Goal: Task Accomplishment & Management: Use online tool/utility

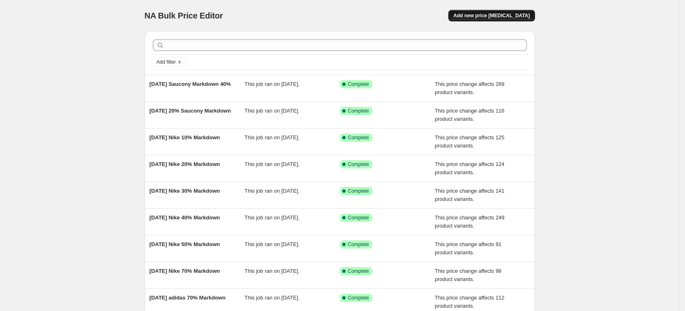
click at [489, 19] on button "Add new price [MEDICAL_DATA]" at bounding box center [492, 16] width 86 height 12
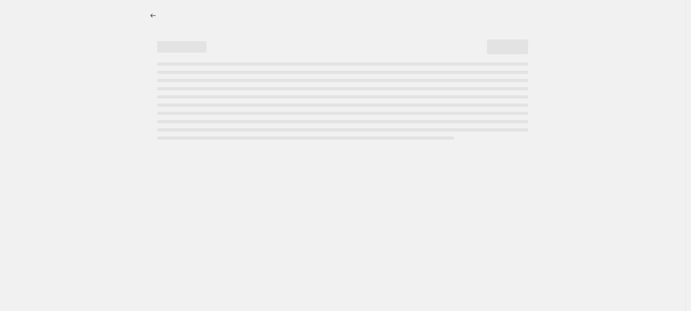
select select "percentage"
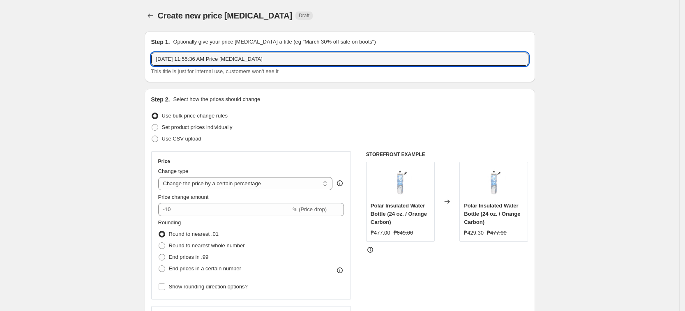
drag, startPoint x: 276, startPoint y: 57, endPoint x: -178, endPoint y: -86, distance: 475.3
click at [0, 0] on html "Home Settings Plans Skip to content Create new price [MEDICAL_DATA]. This page …" at bounding box center [342, 155] width 685 height 311
type input "EE Desk and Rower Discount till [DATE]"
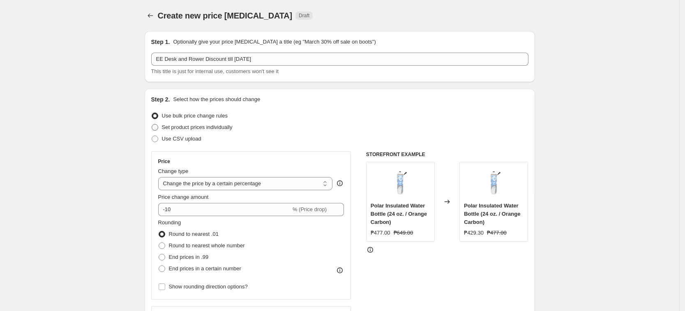
click at [220, 124] on span "Set product prices individually" at bounding box center [197, 127] width 71 height 6
click at [152, 124] on input "Set product prices individually" at bounding box center [152, 124] width 0 height 0
radio input "true"
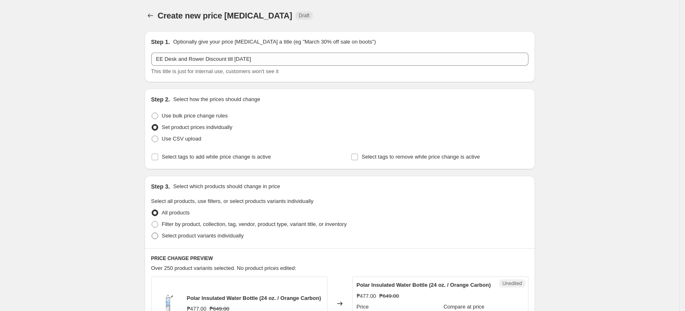
click at [206, 236] on span "Select product variants individually" at bounding box center [203, 236] width 82 height 6
click at [152, 233] on input "Select product variants individually" at bounding box center [152, 233] width 0 height 0
radio input "true"
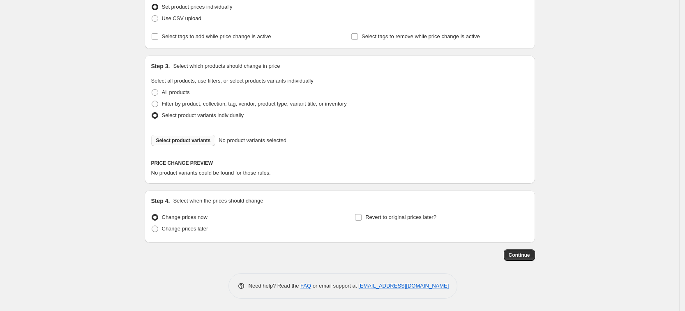
scroll to position [120, 0]
click at [192, 141] on span "Select product variants" at bounding box center [183, 140] width 55 height 7
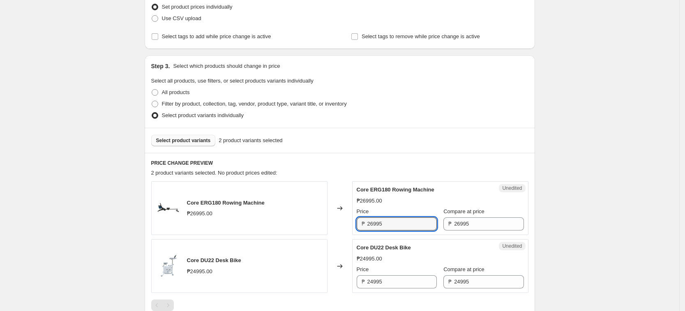
drag, startPoint x: 416, startPoint y: 227, endPoint x: 285, endPoint y: 226, distance: 130.8
click at [301, 226] on div "Core ERG180 Rowing Machine ₱26995.00 Changed to Unedited Core ERG180 Rowing Mac…" at bounding box center [339, 208] width 377 height 54
type input "21600"
click at [394, 276] on input "24995" at bounding box center [402, 281] width 69 height 13
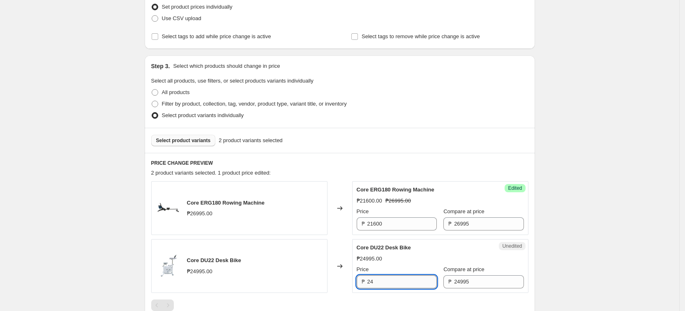
type input "2"
type input "17520"
click at [606, 248] on div "Create new price [MEDICAL_DATA]. This page is ready Create new price [MEDICAL_D…" at bounding box center [340, 163] width 680 height 566
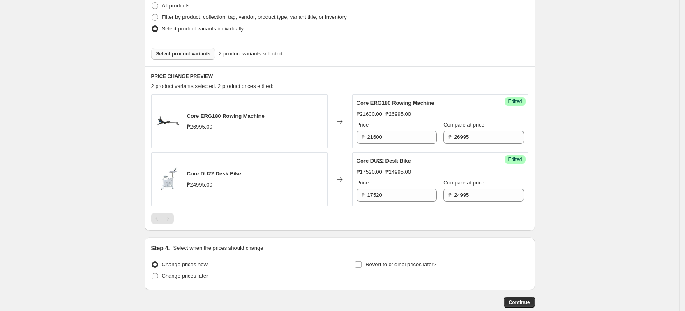
scroll to position [223, 0]
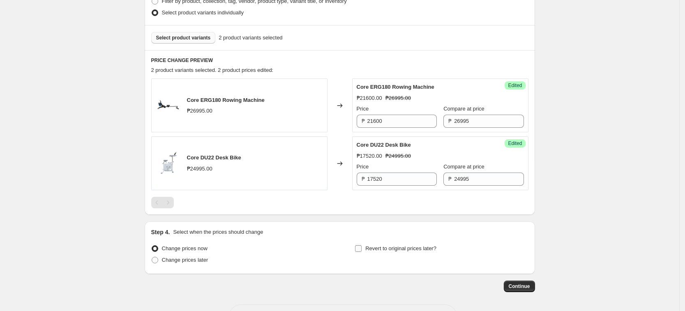
click at [402, 247] on span "Revert to original prices later?" at bounding box center [401, 248] width 71 height 6
click at [362, 247] on input "Revert to original prices later?" at bounding box center [358, 248] width 7 height 7
checkbox input "true"
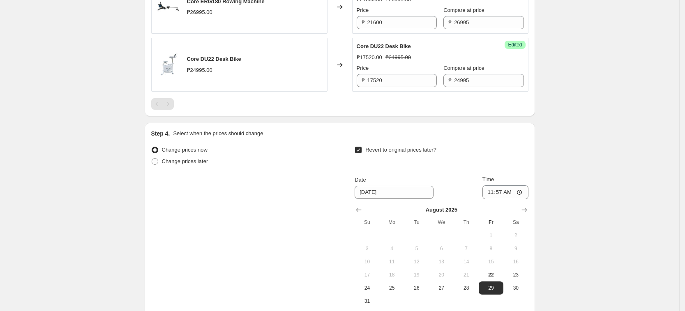
scroll to position [408, 0]
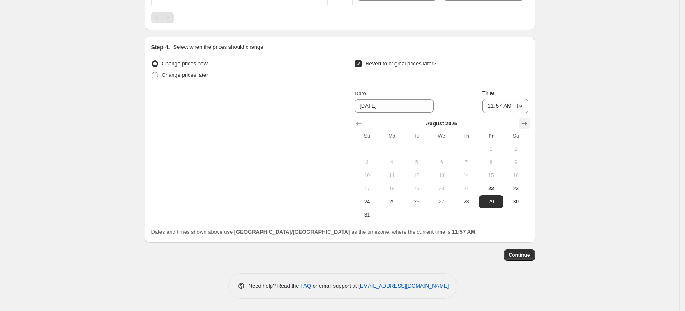
click at [527, 123] on icon "Show next month, September 2025" at bounding box center [525, 124] width 8 height 8
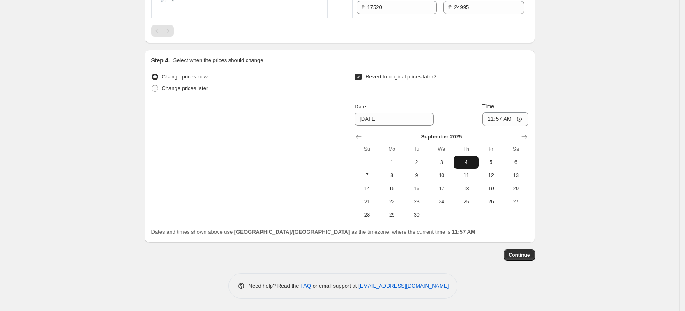
click at [472, 163] on span "4" at bounding box center [466, 162] width 18 height 7
type input "[DATE]"
click at [490, 119] on input "11:57" at bounding box center [506, 119] width 46 height 14
click at [509, 118] on input "11:59" at bounding box center [506, 119] width 46 height 14
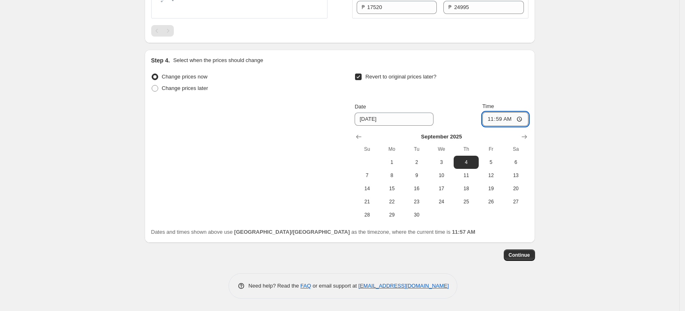
type input "23:59"
click at [524, 251] on button "Continue" at bounding box center [519, 256] width 31 height 12
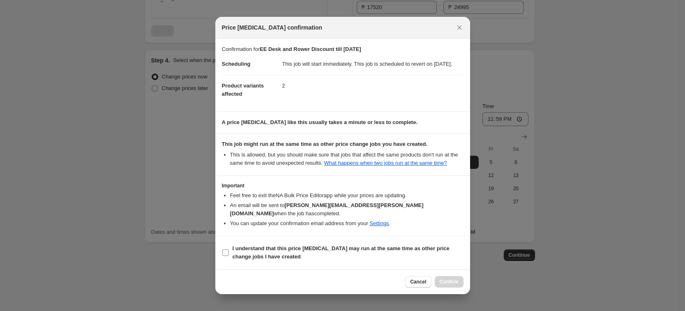
click at [257, 248] on b "I understand that this price [MEDICAL_DATA] may run at the same time as other p…" at bounding box center [341, 252] width 217 height 14
click at [229, 250] on input "I understand that this price [MEDICAL_DATA] may run at the same time as other p…" at bounding box center [225, 253] width 7 height 7
checkbox input "true"
click at [454, 280] on span "Confirm" at bounding box center [449, 282] width 19 height 7
